Goal: Information Seeking & Learning: Learn about a topic

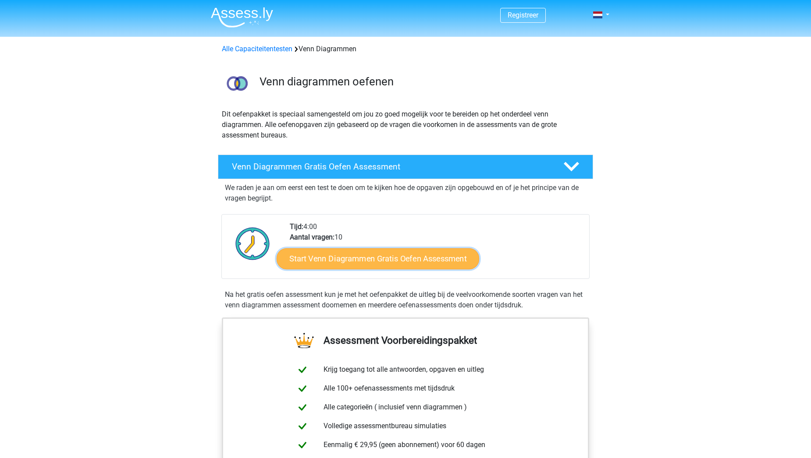
click at [454, 262] on link "Start Venn Diagrammen Gratis Oefen Assessment" at bounding box center [378, 259] width 202 height 21
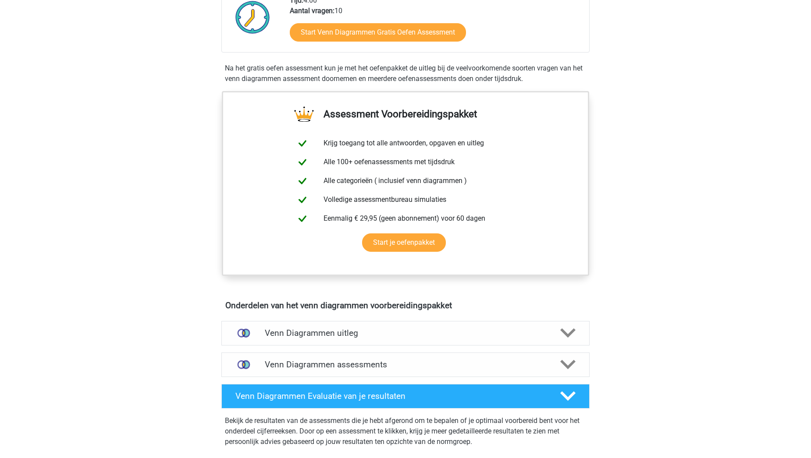
scroll to position [482, 0]
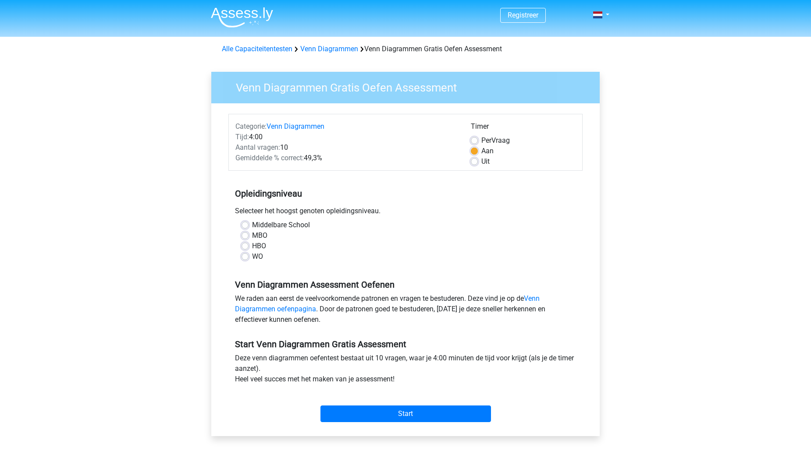
click at [252, 227] on label "Middelbare School" at bounding box center [281, 225] width 58 height 11
click at [247, 227] on input "Middelbare School" at bounding box center [244, 224] width 7 height 9
radio input "true"
click at [370, 404] on div "Start" at bounding box center [405, 407] width 354 height 31
click at [371, 412] on input "Start" at bounding box center [405, 414] width 170 height 17
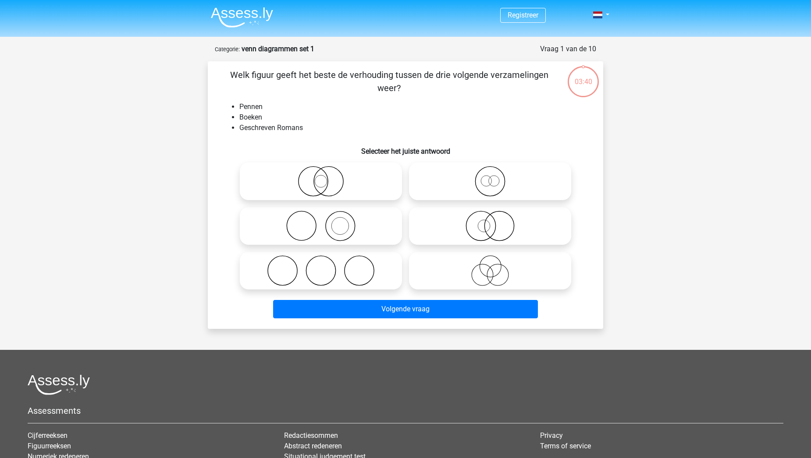
click at [498, 281] on icon at bounding box center [489, 271] width 155 height 31
click at [496, 266] on input "radio" at bounding box center [493, 264] width 6 height 6
radio input "true"
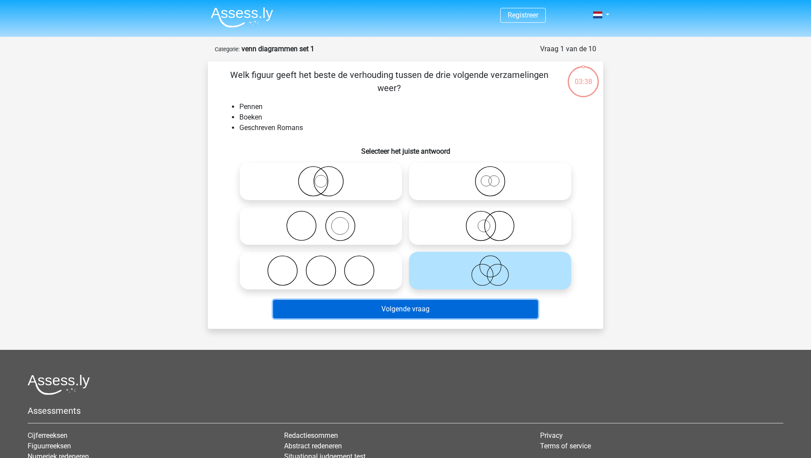
click at [453, 302] on button "Volgende vraag" at bounding box center [405, 309] width 265 height 18
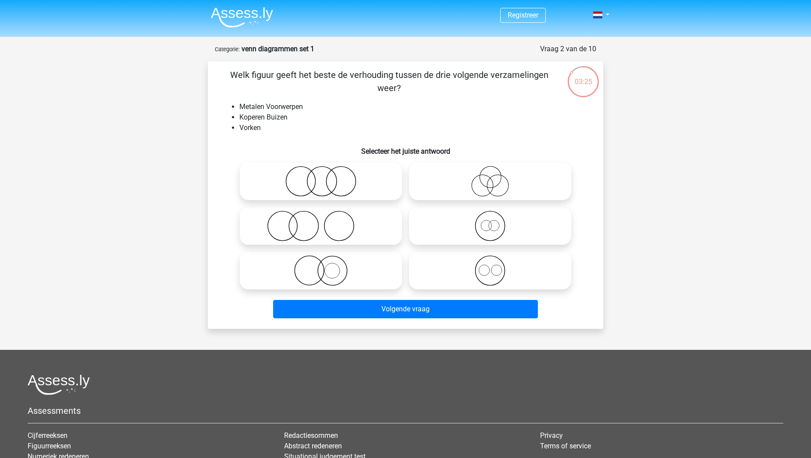
click at [496, 281] on icon at bounding box center [489, 271] width 155 height 31
click at [496, 266] on input "radio" at bounding box center [493, 264] width 6 height 6
radio input "true"
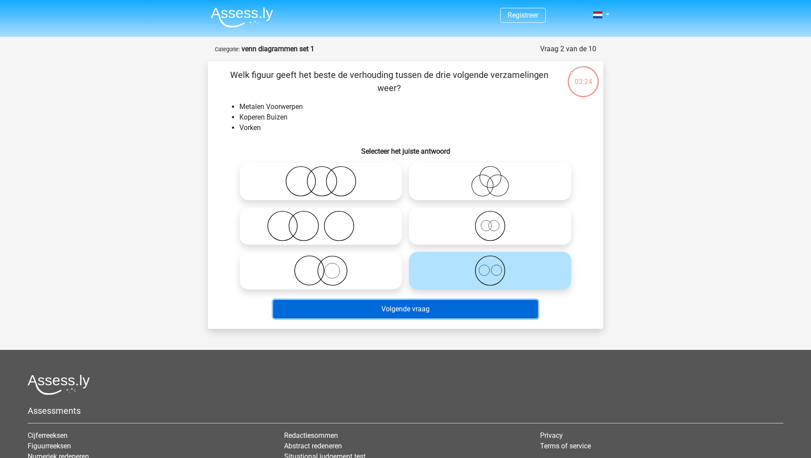
click at [465, 302] on button "Volgende vraag" at bounding box center [405, 309] width 265 height 18
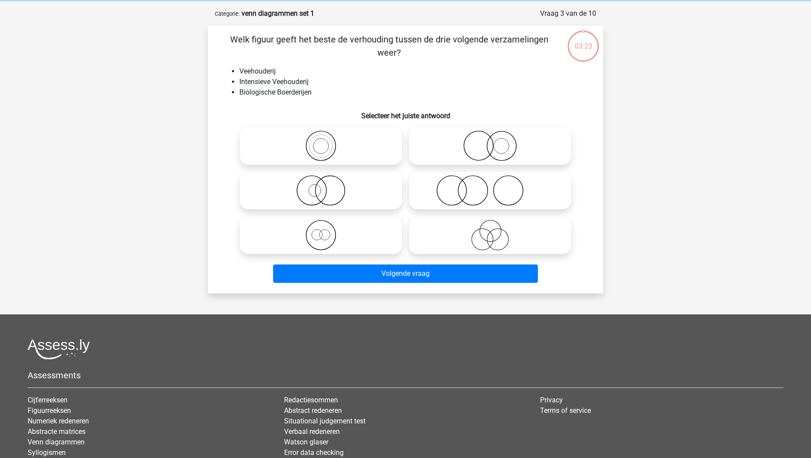
scroll to position [44, 0]
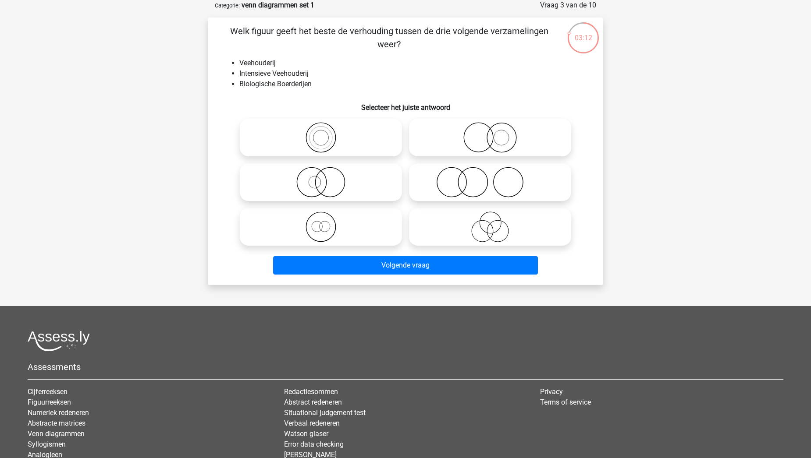
click at [485, 156] on label at bounding box center [490, 138] width 162 height 38
click at [490, 133] on input "radio" at bounding box center [493, 131] width 6 height 6
radio input "true"
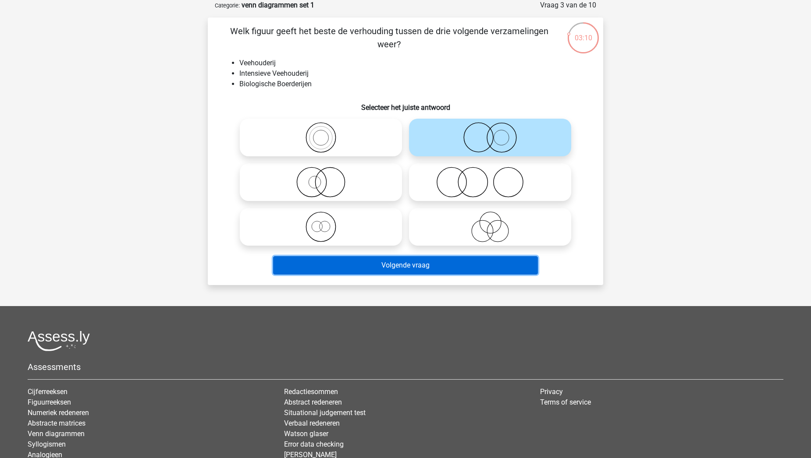
click at [459, 258] on button "Volgende vraag" at bounding box center [405, 265] width 265 height 18
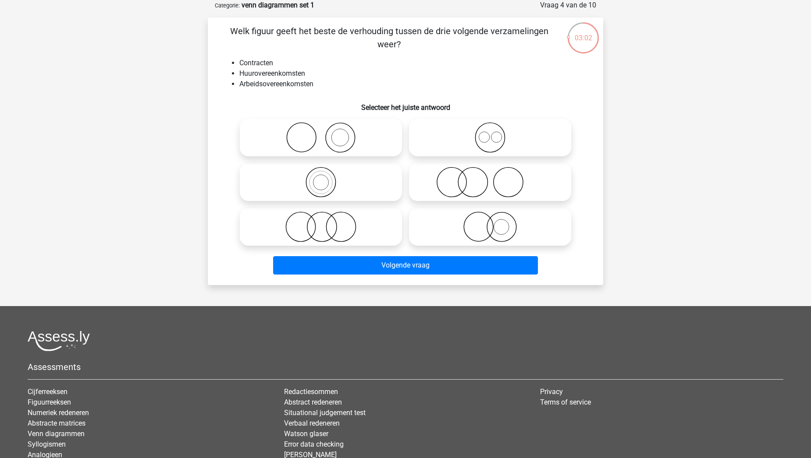
click at [508, 160] on div at bounding box center [489, 182] width 169 height 45
click at [500, 142] on icon at bounding box center [489, 137] width 155 height 31
click at [496, 133] on input "radio" at bounding box center [493, 131] width 6 height 6
radio input "true"
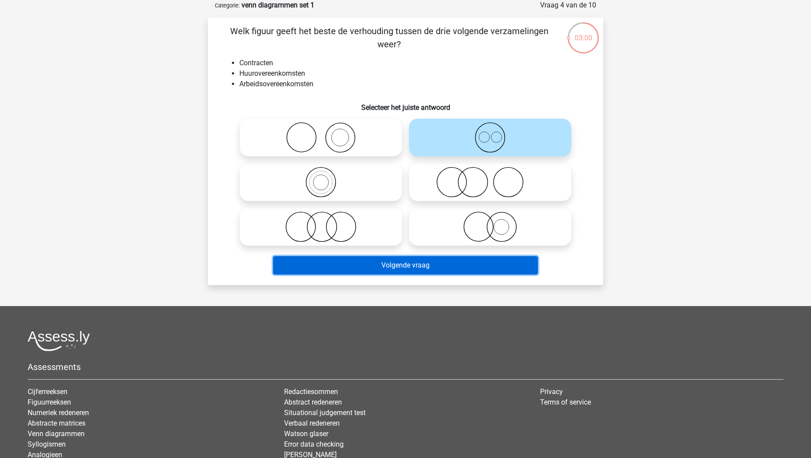
click at [376, 267] on button "Volgende vraag" at bounding box center [405, 265] width 265 height 18
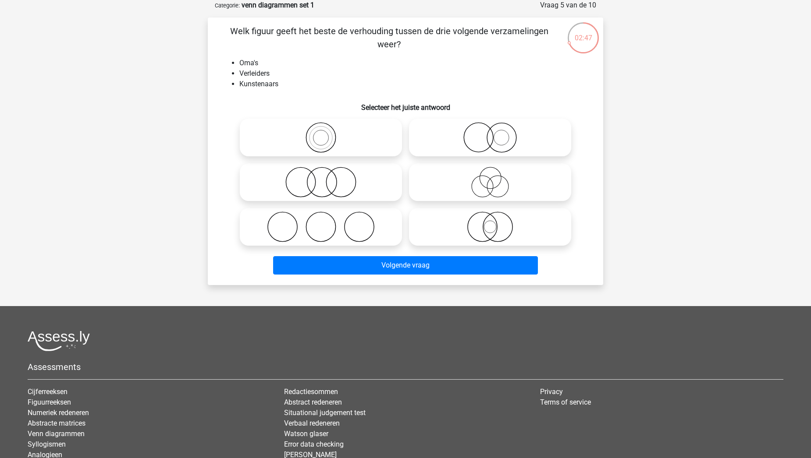
click at [268, 183] on icon at bounding box center [320, 182] width 155 height 31
click at [321, 178] on input "radio" at bounding box center [324, 175] width 6 height 6
radio input "true"
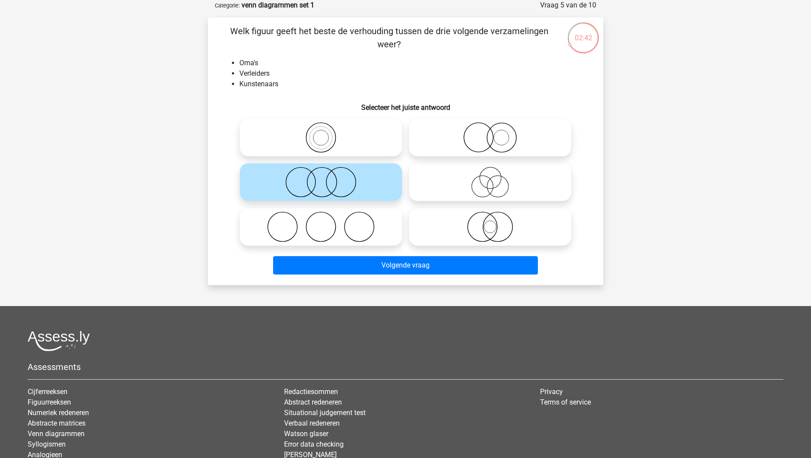
click at [466, 185] on icon at bounding box center [489, 182] width 155 height 31
click at [490, 178] on input "radio" at bounding box center [493, 175] width 6 height 6
radio input "true"
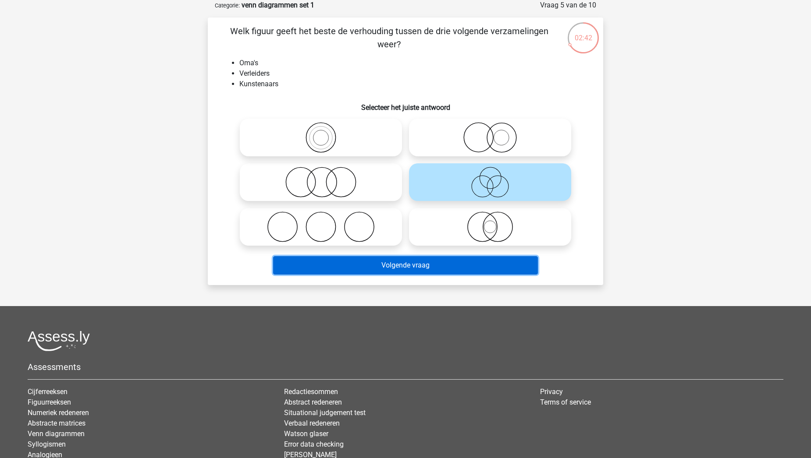
click at [430, 266] on button "Volgende vraag" at bounding box center [405, 265] width 265 height 18
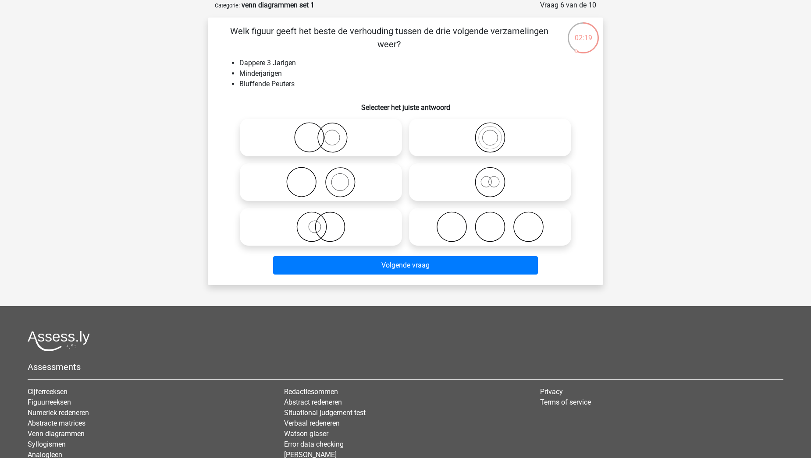
click at [290, 239] on icon at bounding box center [320, 227] width 155 height 31
click at [321, 223] on input "radio" at bounding box center [324, 220] width 6 height 6
radio input "true"
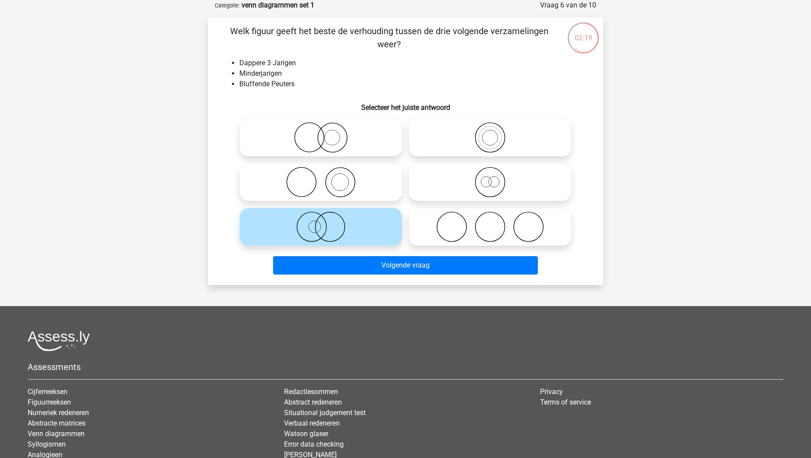
click at [369, 286] on div "Registreer Nederlands English" at bounding box center [405, 247] width 811 height 582
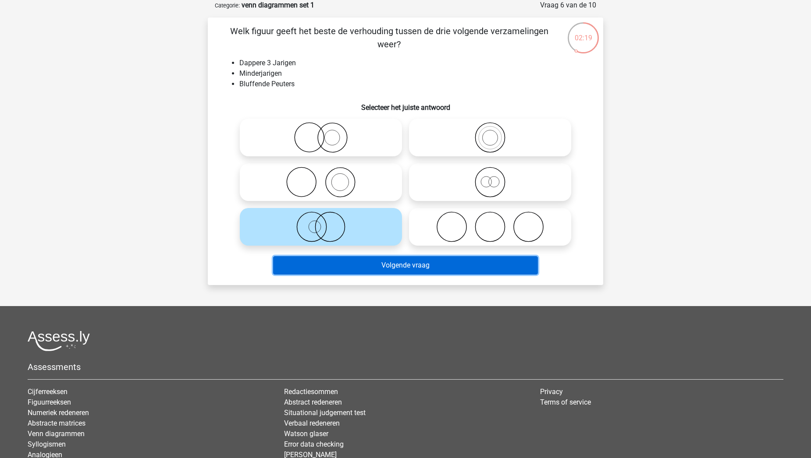
click at [368, 270] on button "Volgende vraag" at bounding box center [405, 265] width 265 height 18
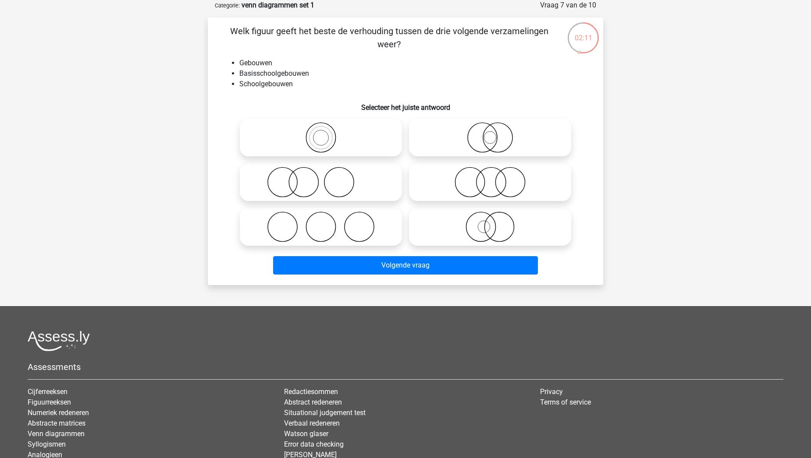
click at [329, 137] on icon at bounding box center [320, 137] width 155 height 31
click at [327, 133] on input "radio" at bounding box center [324, 131] width 6 height 6
radio input "true"
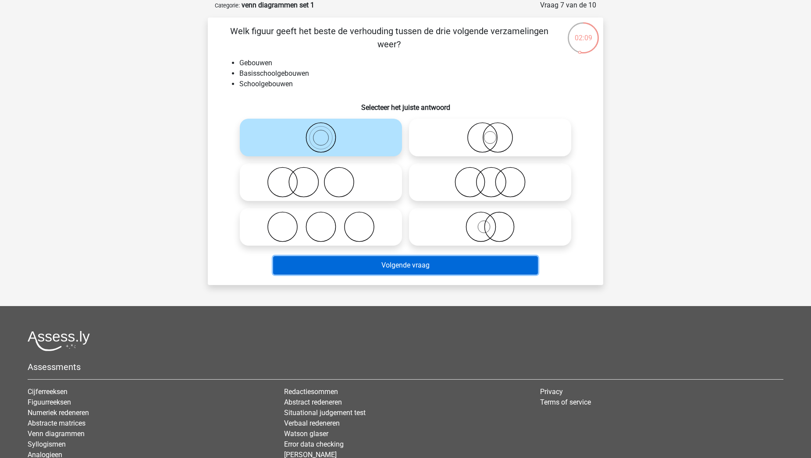
click at [362, 262] on button "Volgende vraag" at bounding box center [405, 265] width 265 height 18
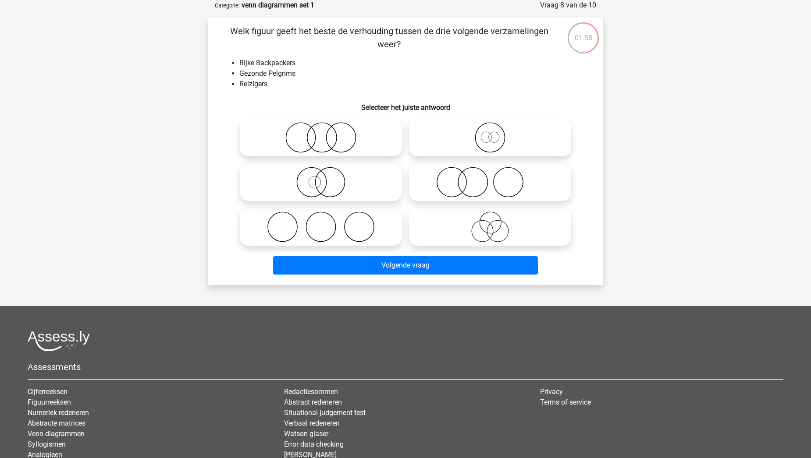
click at [301, 244] on label at bounding box center [321, 227] width 162 height 38
click at [321, 223] on input "radio" at bounding box center [324, 220] width 6 height 6
radio input "true"
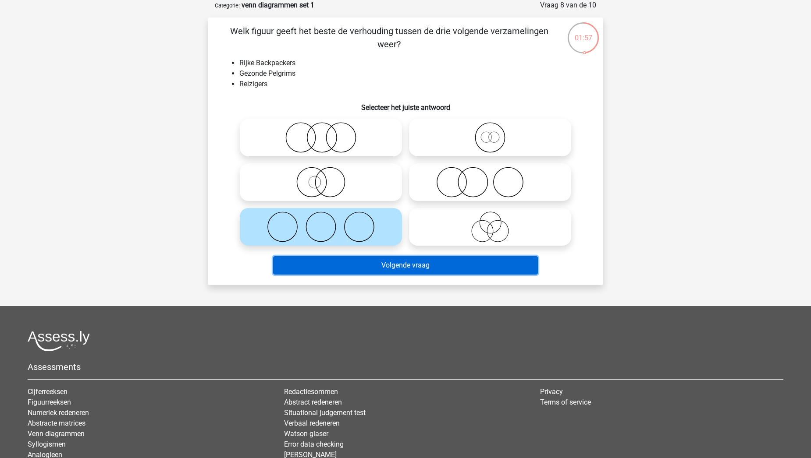
click at [320, 265] on button "Volgende vraag" at bounding box center [405, 265] width 265 height 18
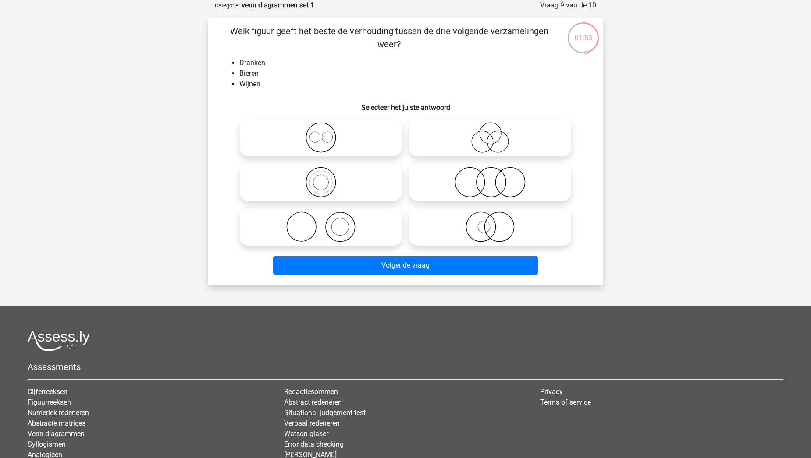
click at [289, 144] on icon at bounding box center [320, 137] width 155 height 31
click at [321, 133] on input "radio" at bounding box center [324, 131] width 6 height 6
radio input "true"
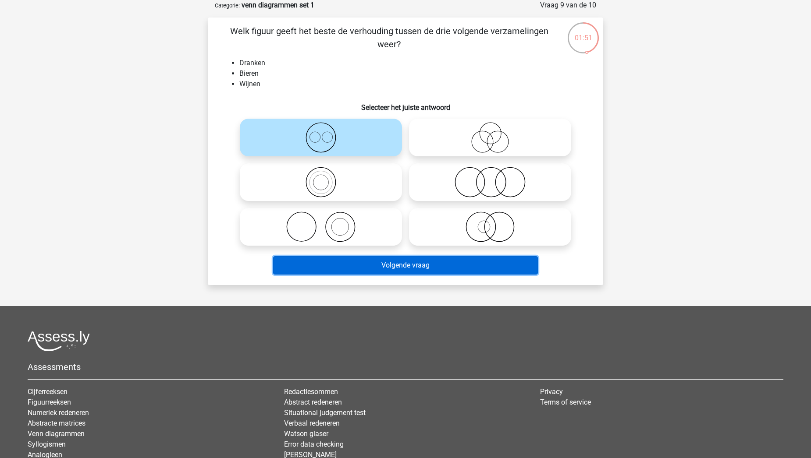
click at [428, 260] on button "Volgende vraag" at bounding box center [405, 265] width 265 height 18
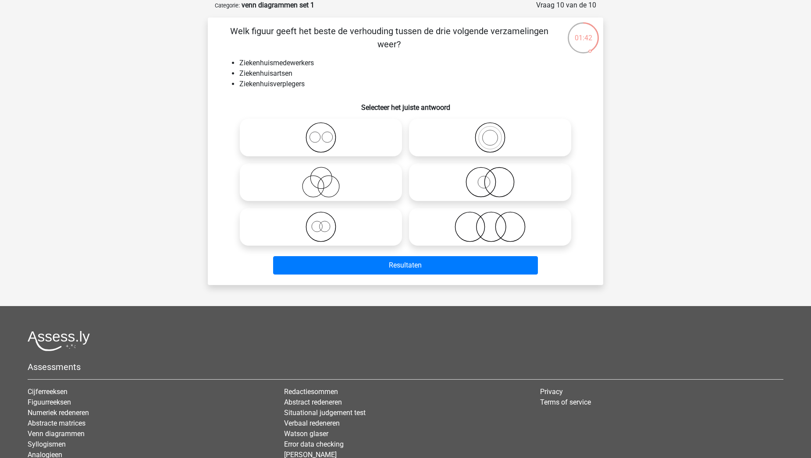
click at [493, 229] on icon at bounding box center [489, 227] width 155 height 31
click at [493, 223] on input "radio" at bounding box center [493, 220] width 6 height 6
radio input "true"
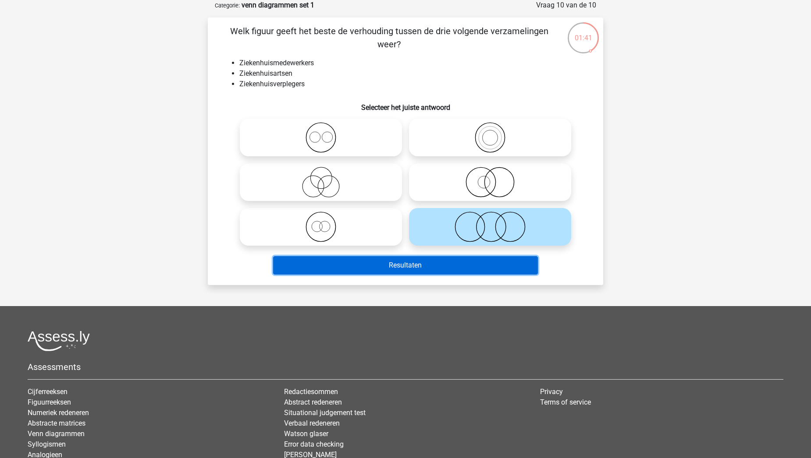
click at [442, 269] on button "Resultaten" at bounding box center [405, 265] width 265 height 18
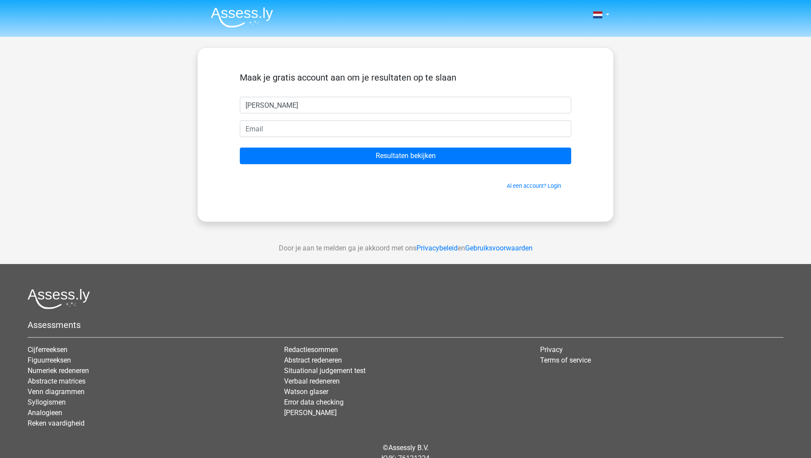
type input "[PERSON_NAME]"
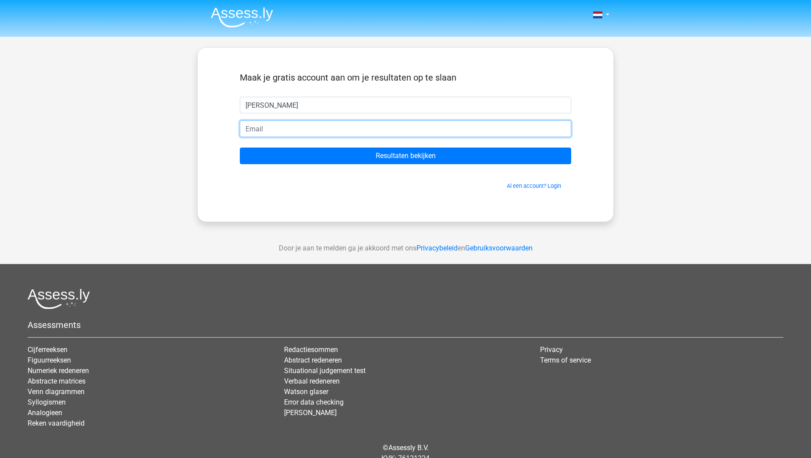
click at [292, 129] on input "email" at bounding box center [405, 129] width 331 height 17
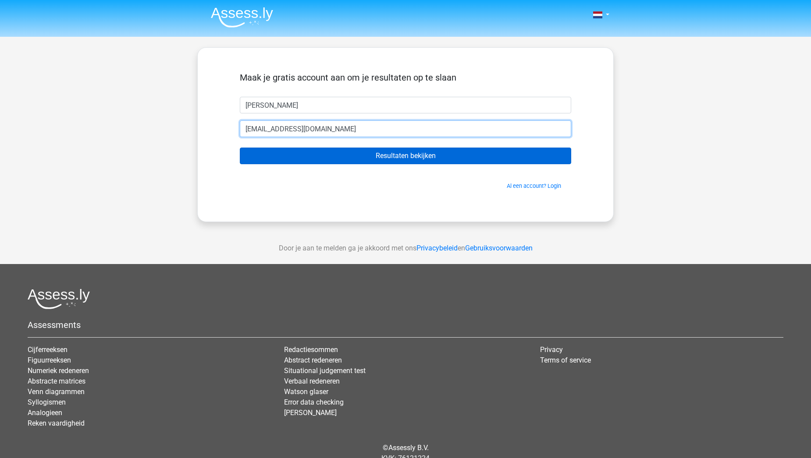
type input "[EMAIL_ADDRESS][DOMAIN_NAME]"
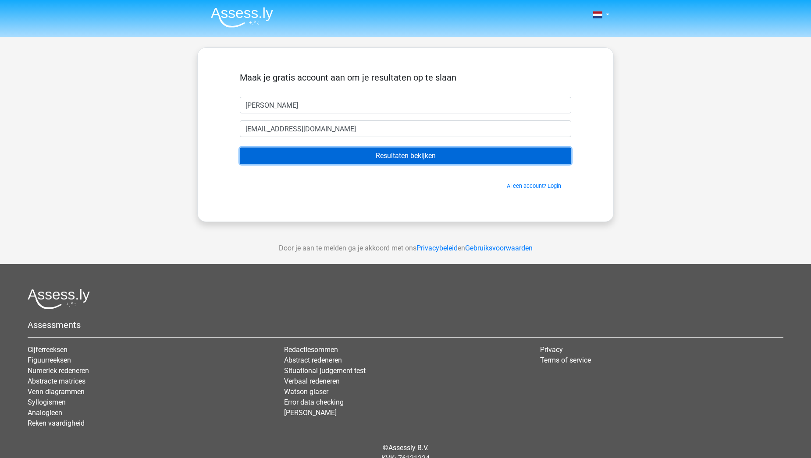
click at [285, 160] on input "Resultaten bekijken" at bounding box center [405, 156] width 331 height 17
